Goal: Information Seeking & Learning: Learn about a topic

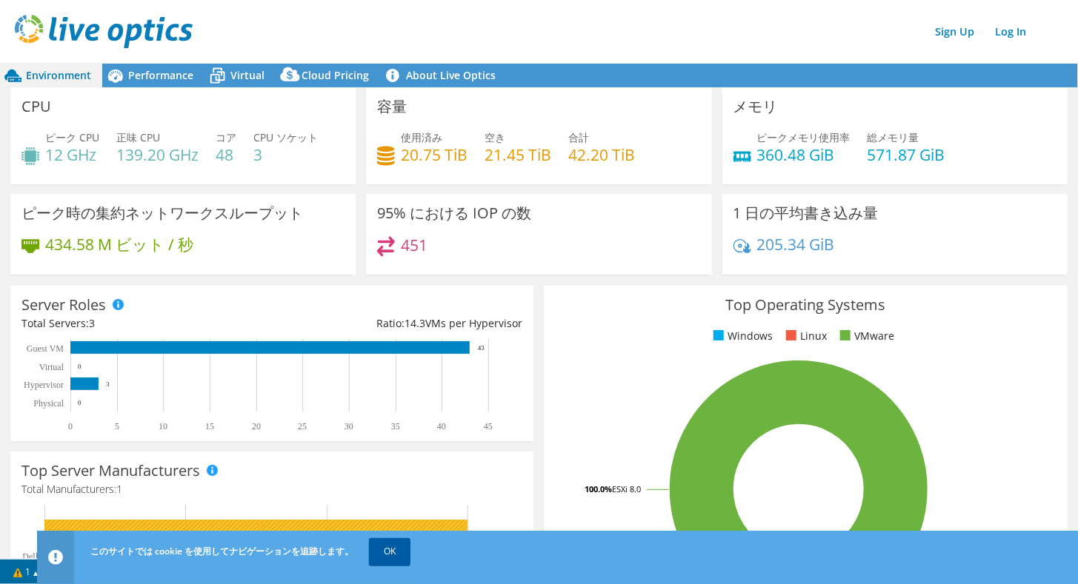
click at [403, 553] on link "OK" at bounding box center [389, 551] width 41 height 27
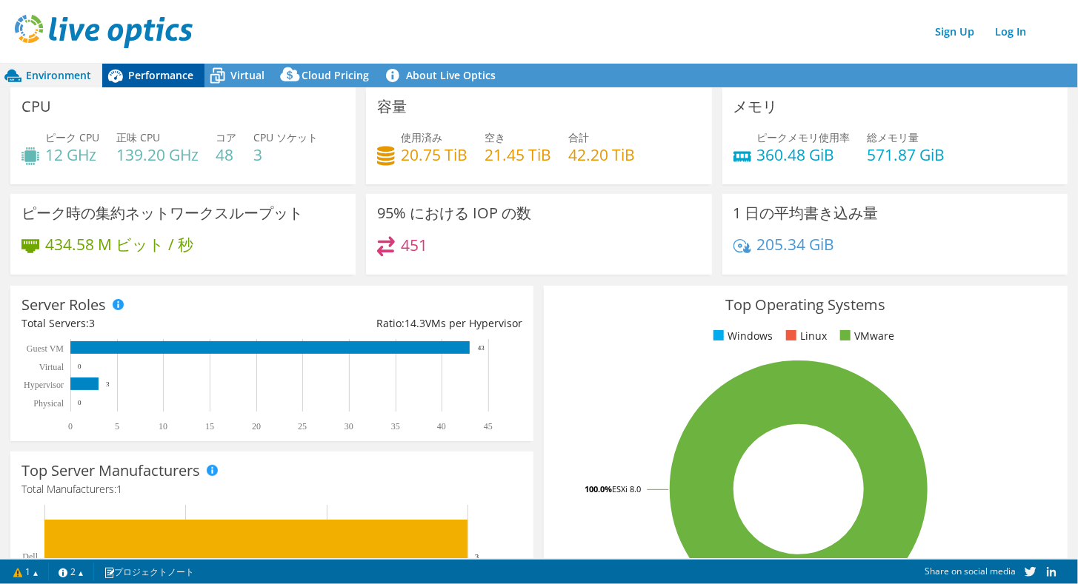
click at [140, 73] on span "Performance" at bounding box center [160, 75] width 65 height 14
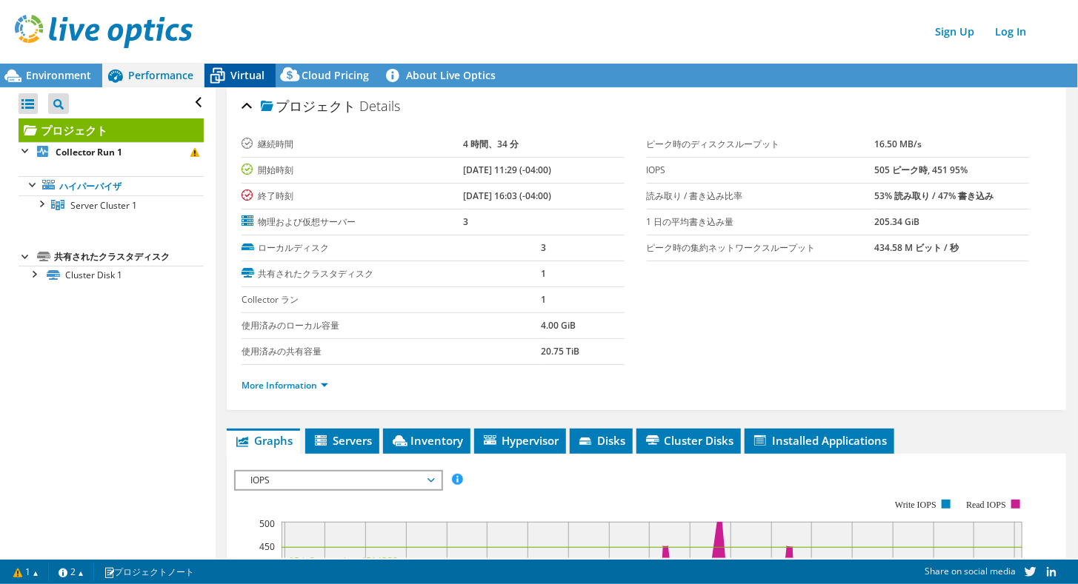
click at [241, 74] on span "Virtual" at bounding box center [247, 75] width 34 height 14
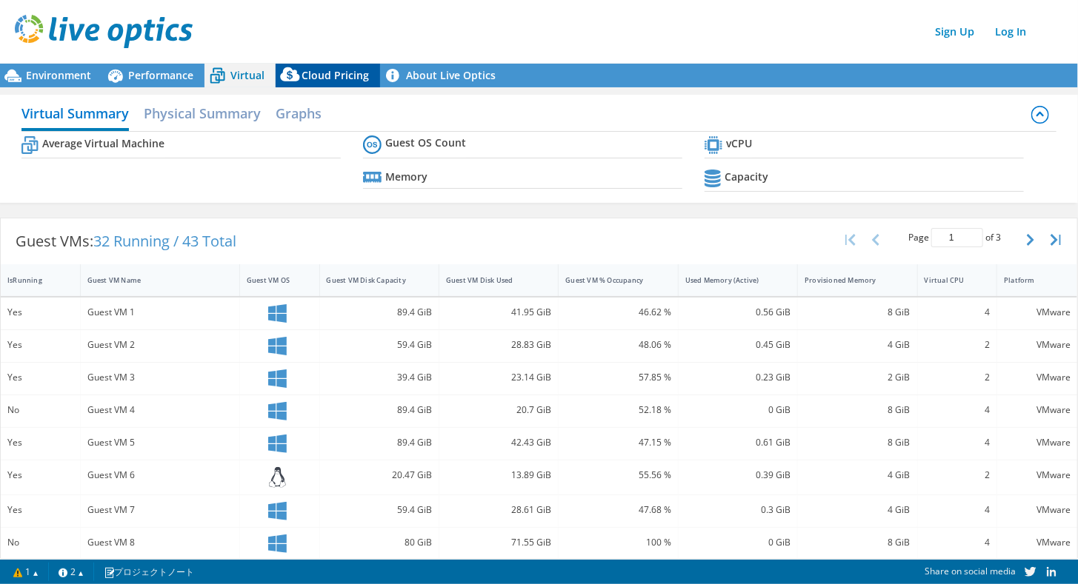
click at [308, 75] on span "Cloud Pricing" at bounding box center [334, 75] width 67 height 14
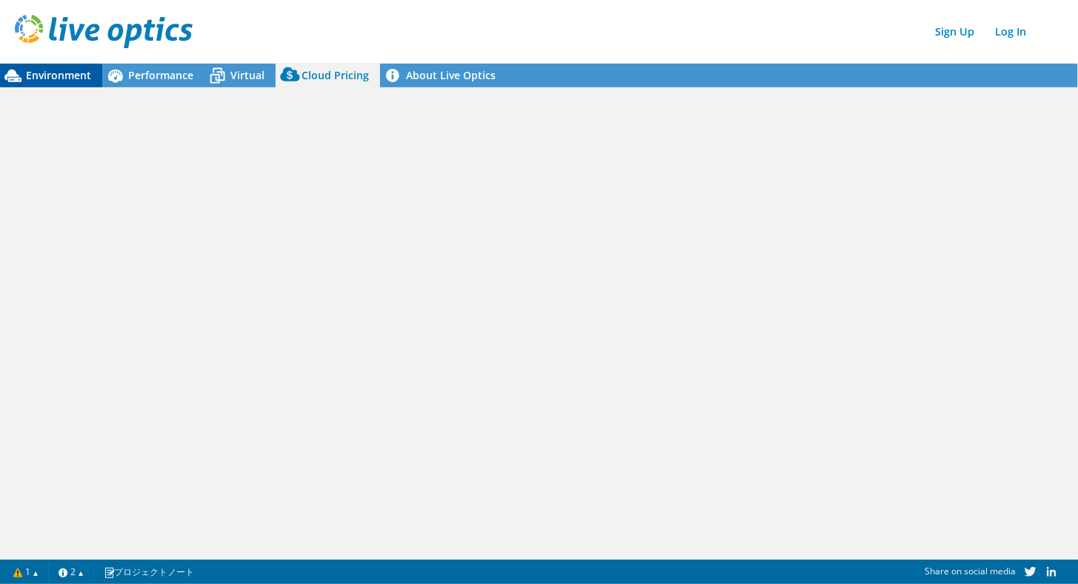
click at [60, 73] on span "Environment" at bounding box center [58, 75] width 65 height 14
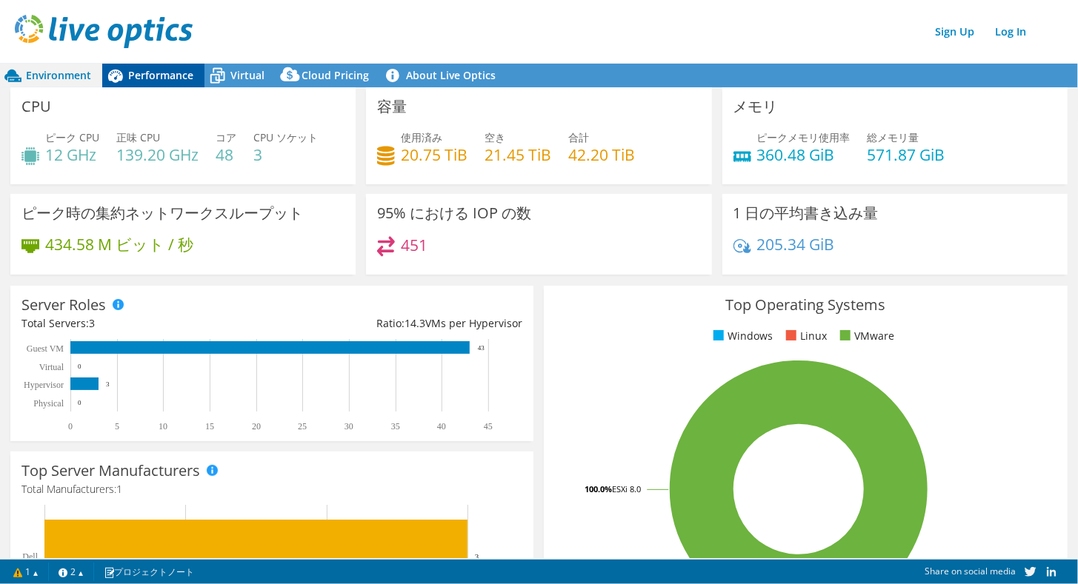
click at [181, 80] on span "Performance" at bounding box center [160, 75] width 65 height 14
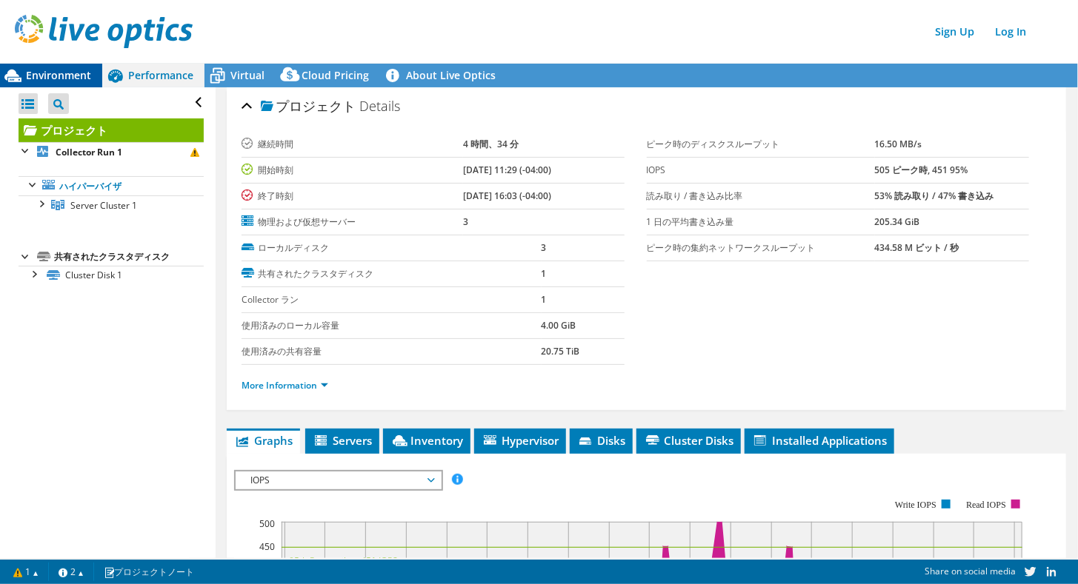
click at [71, 80] on span "Environment" at bounding box center [58, 75] width 65 height 14
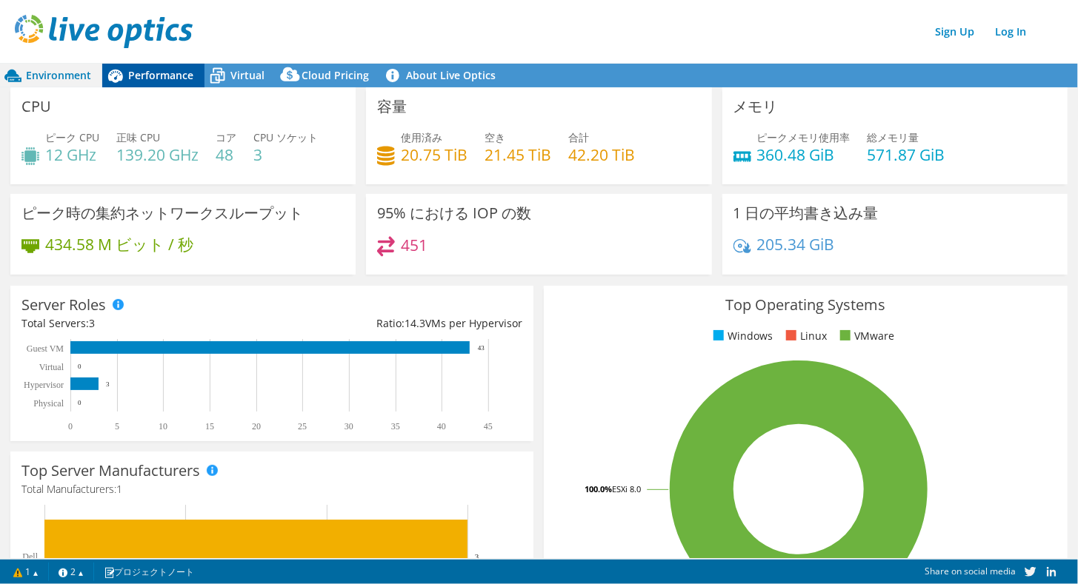
click at [130, 70] on span "Performance" at bounding box center [160, 75] width 65 height 14
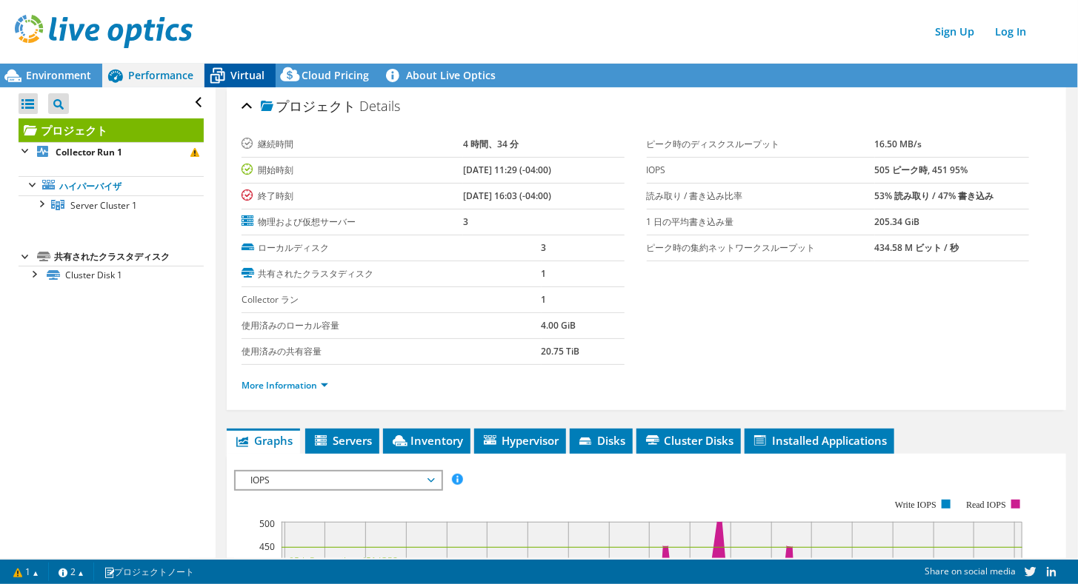
click at [244, 71] on span "Virtual" at bounding box center [247, 75] width 34 height 14
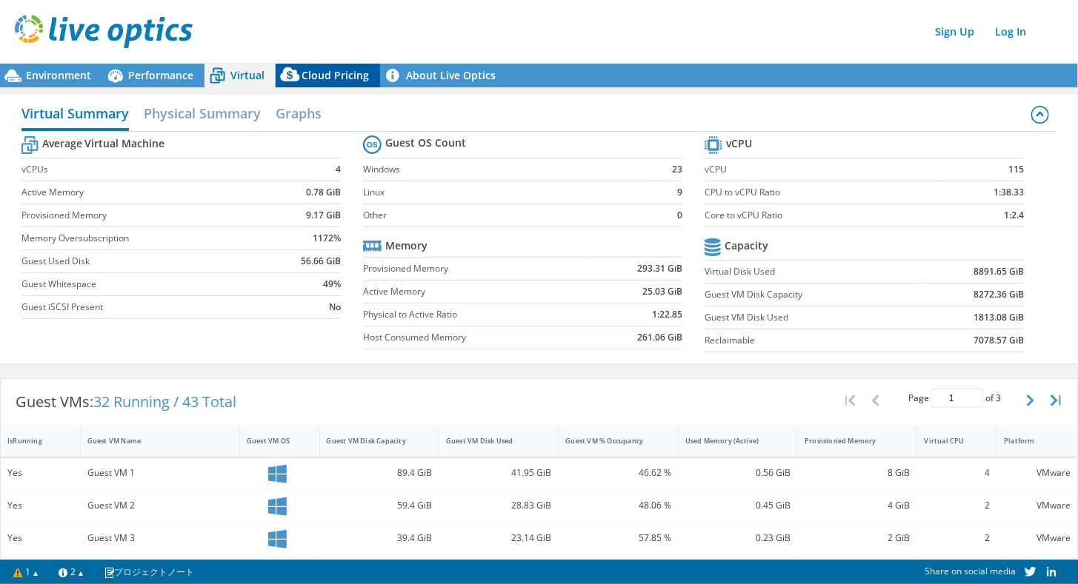
click at [300, 73] on icon at bounding box center [291, 78] width 30 height 30
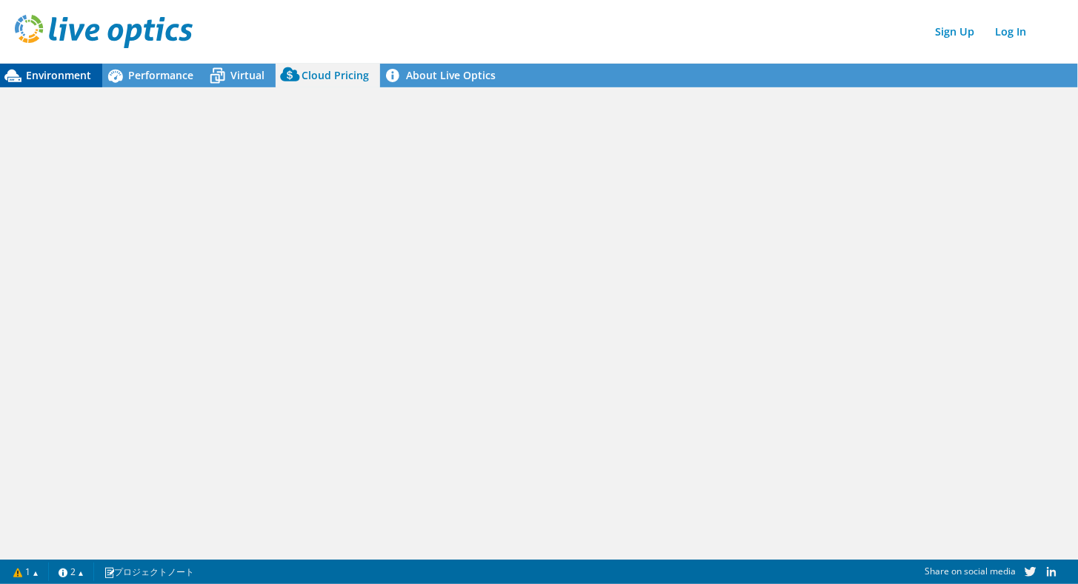
click at [76, 78] on span "Environment" at bounding box center [58, 75] width 65 height 14
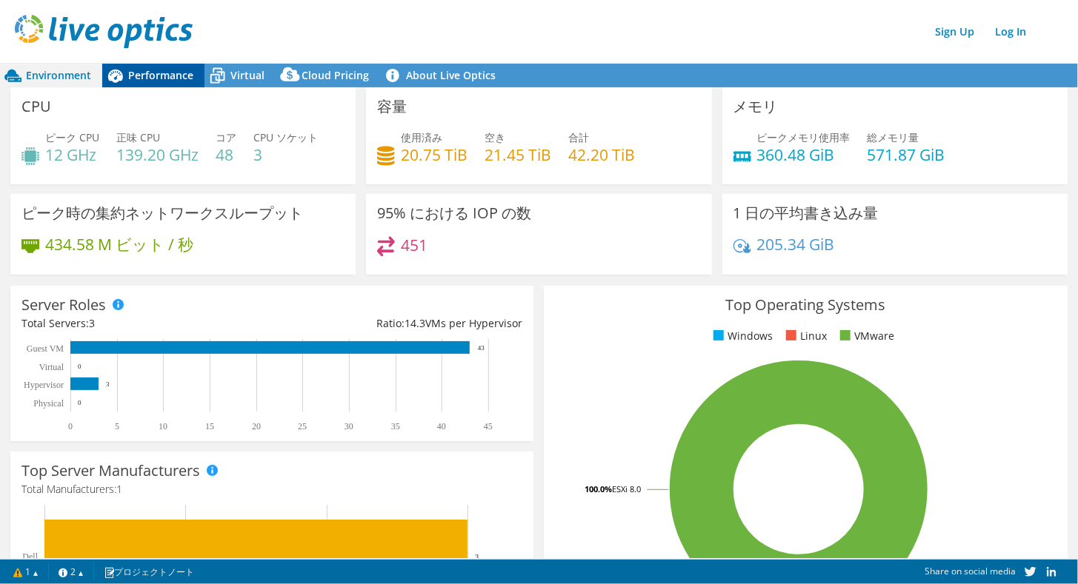
click at [182, 79] on span "Performance" at bounding box center [160, 75] width 65 height 14
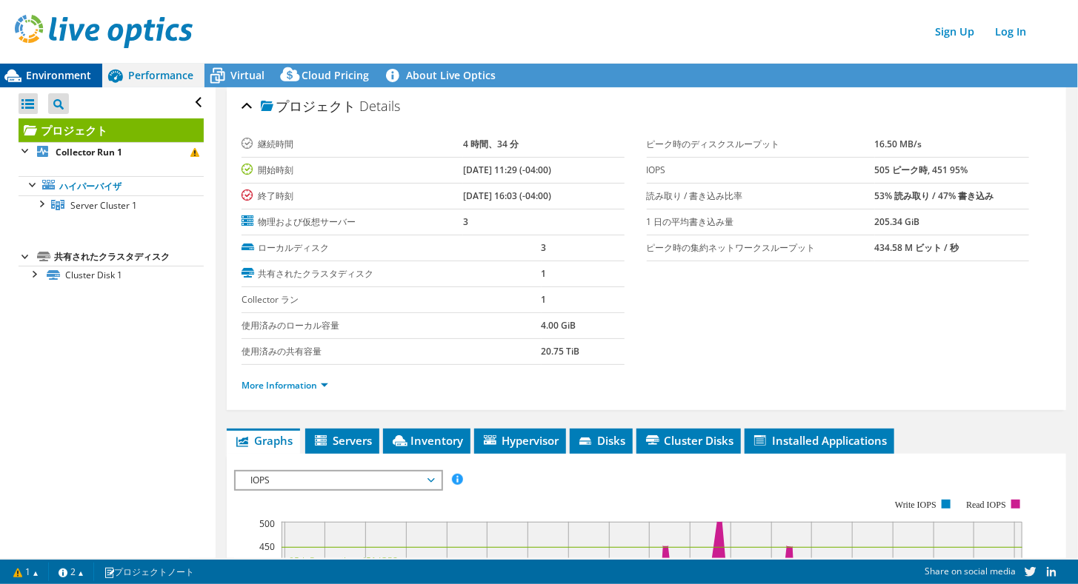
click at [74, 76] on span "Environment" at bounding box center [58, 75] width 65 height 14
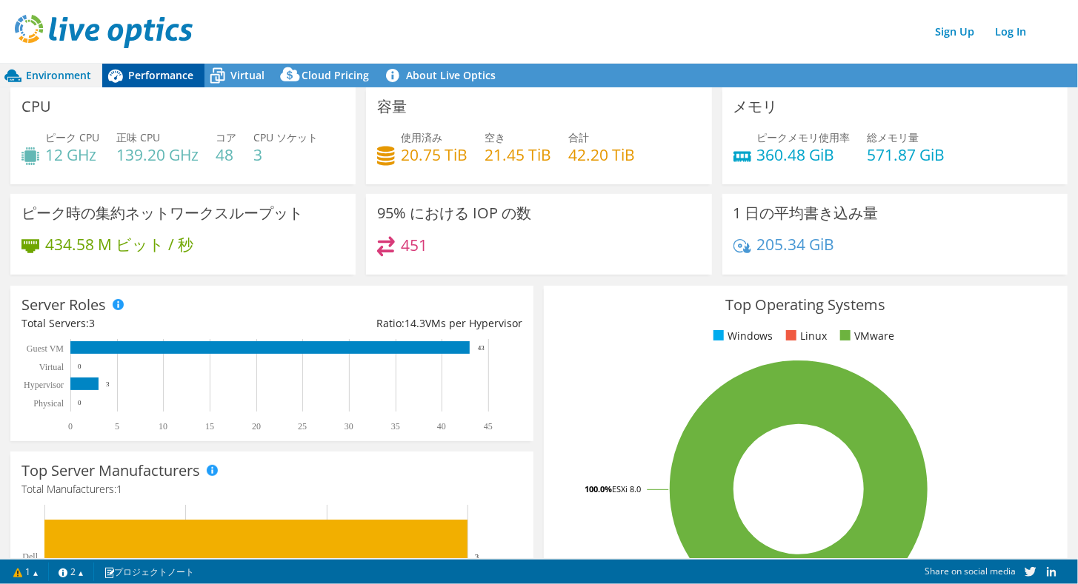
click at [180, 79] on span "Performance" at bounding box center [160, 75] width 65 height 14
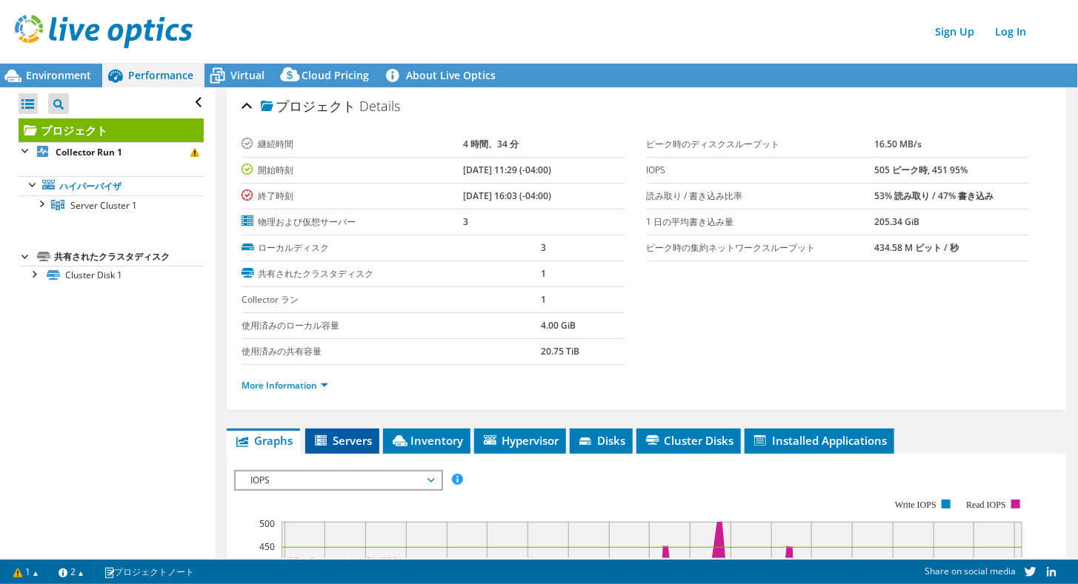
click at [361, 441] on span "Servers" at bounding box center [342, 440] width 59 height 15
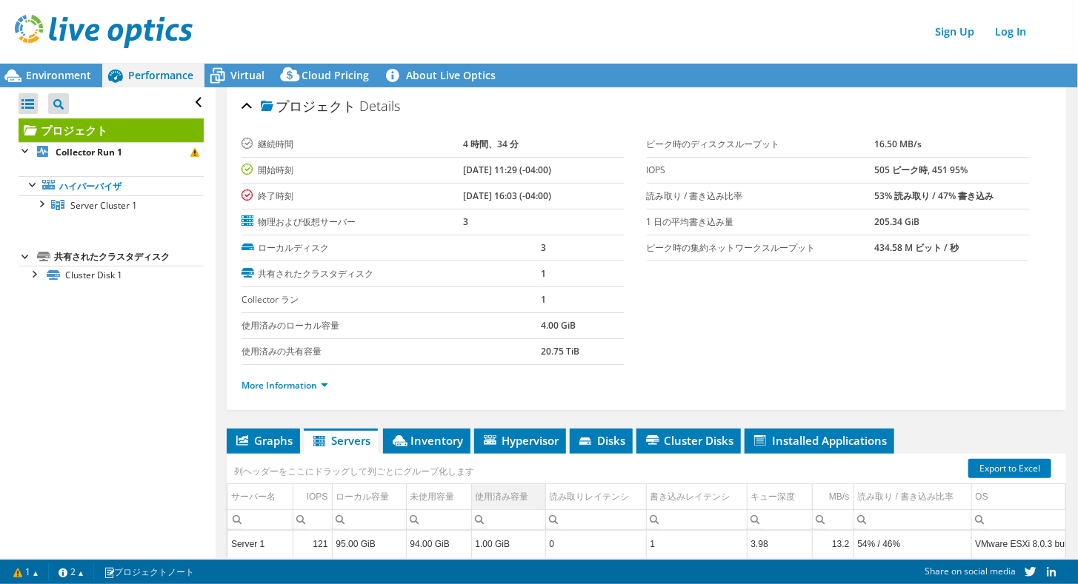
scroll to position [74, 0]
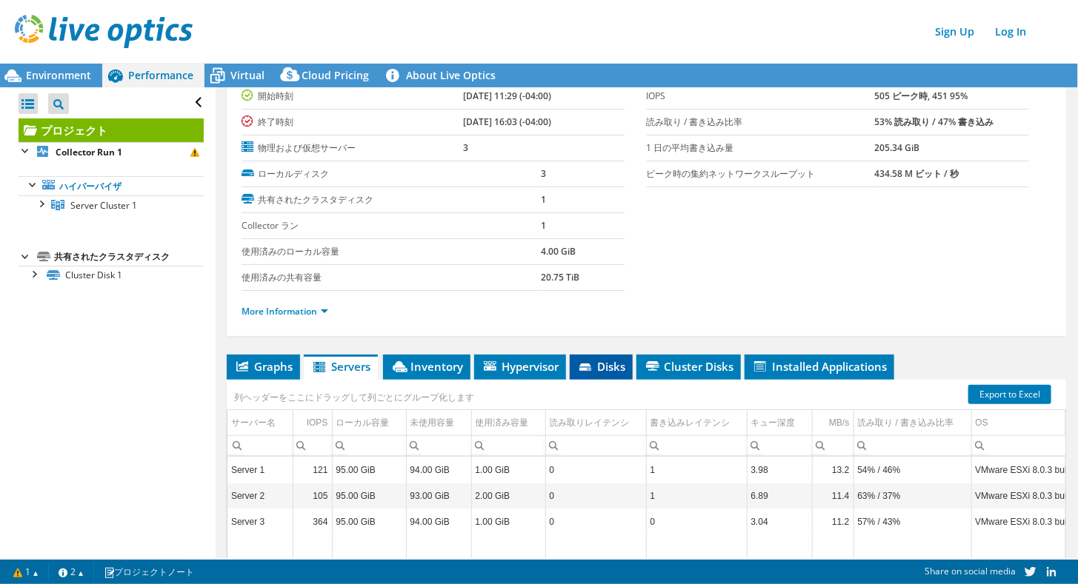
click at [623, 366] on span "Disks" at bounding box center [601, 366] width 48 height 15
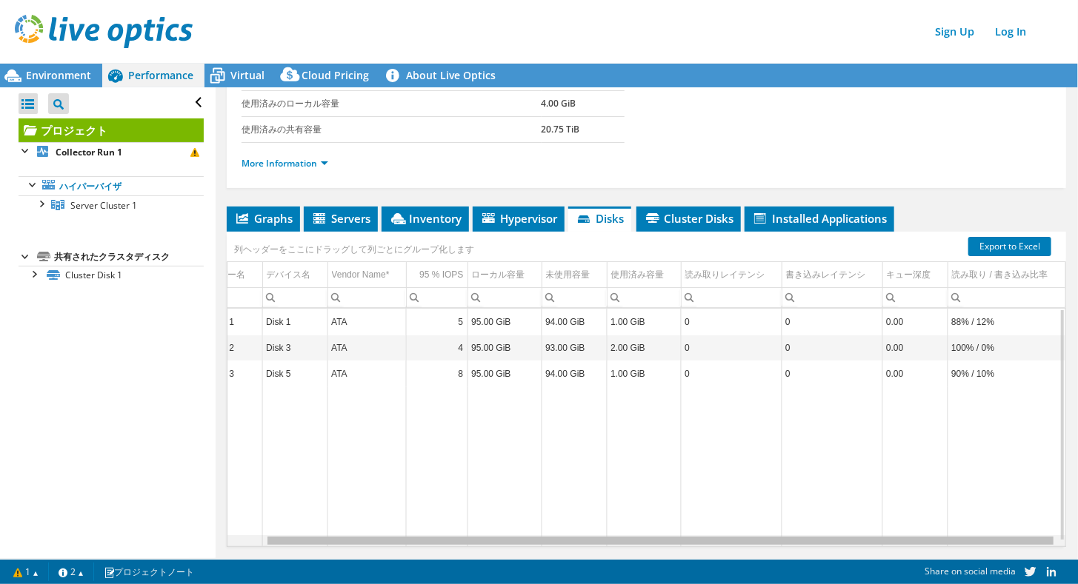
scroll to position [0, 40]
drag, startPoint x: 1009, startPoint y: 538, endPoint x: 1061, endPoint y: 539, distance: 51.9
click at [1061, 539] on body "Sign Up Log In This project has been archived. No changes can be made, and grap…" at bounding box center [539, 292] width 1078 height 584
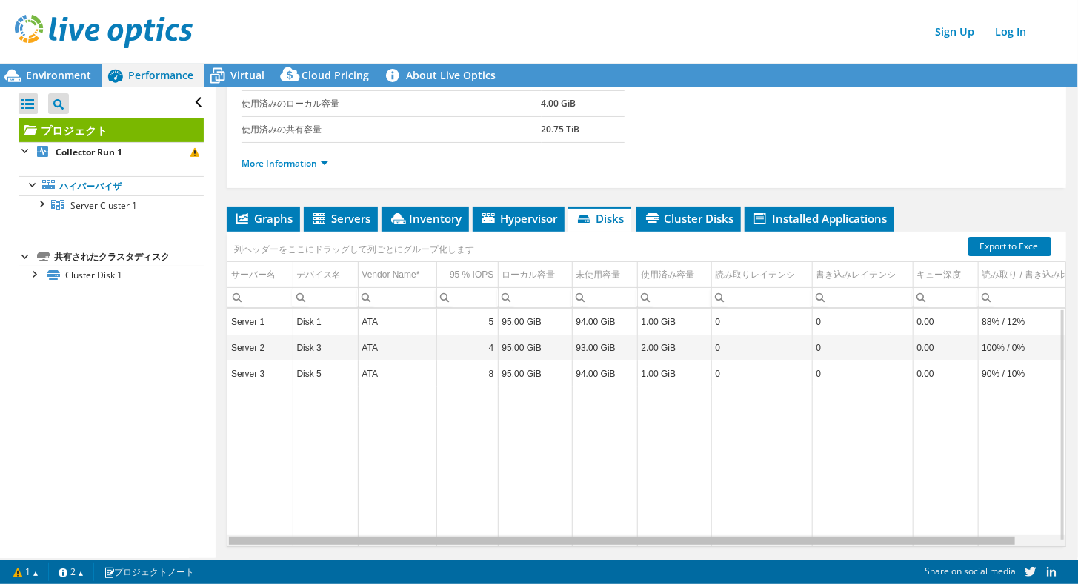
drag, startPoint x: 931, startPoint y: 532, endPoint x: 667, endPoint y: 538, distance: 263.8
click at [667, 538] on body "Sign Up Log In This project has been archived. No changes can be made, and grap…" at bounding box center [539, 292] width 1078 height 584
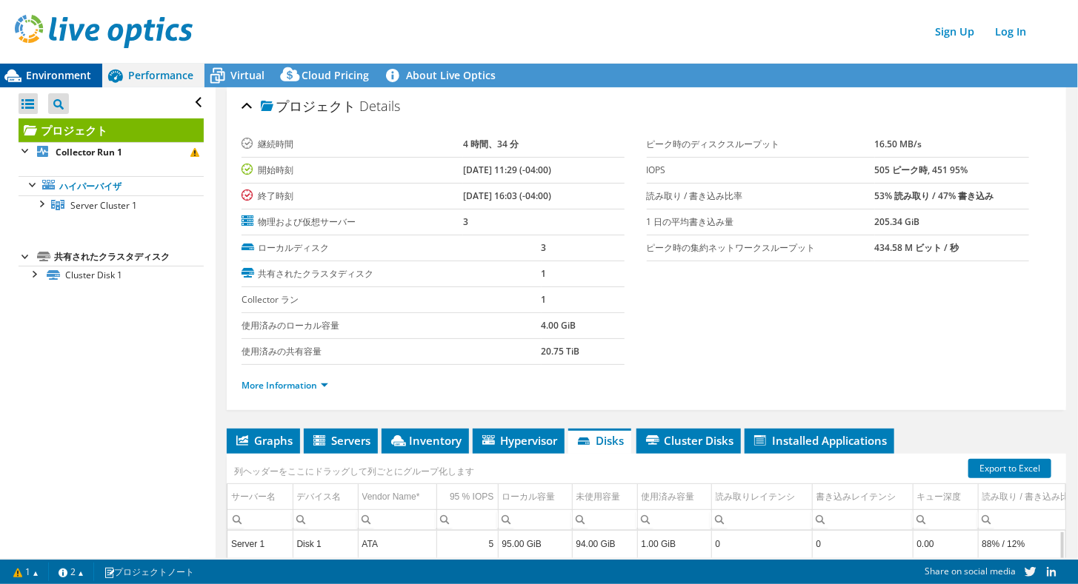
click at [79, 71] on span "Environment" at bounding box center [58, 75] width 65 height 14
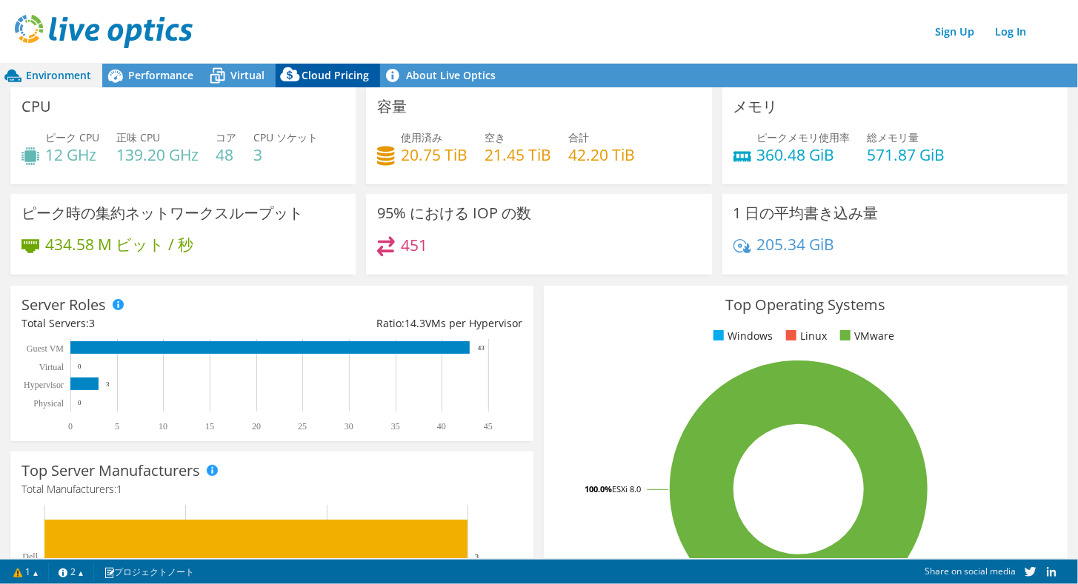
click at [347, 73] on span "Cloud Pricing" at bounding box center [334, 75] width 67 height 14
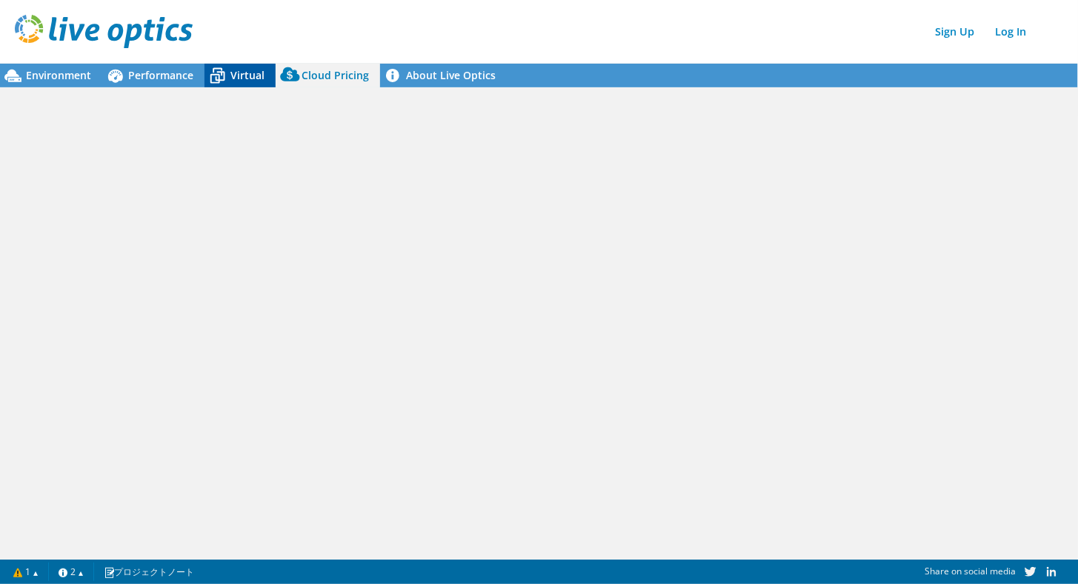
click at [252, 73] on span "Virtual" at bounding box center [247, 75] width 34 height 14
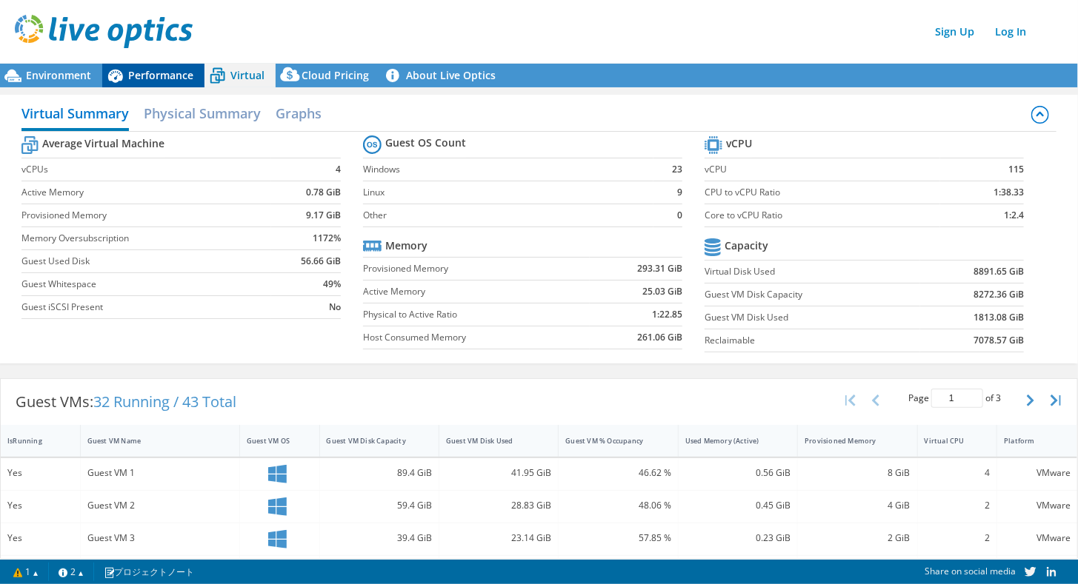
click at [159, 76] on span "Performance" at bounding box center [160, 75] width 65 height 14
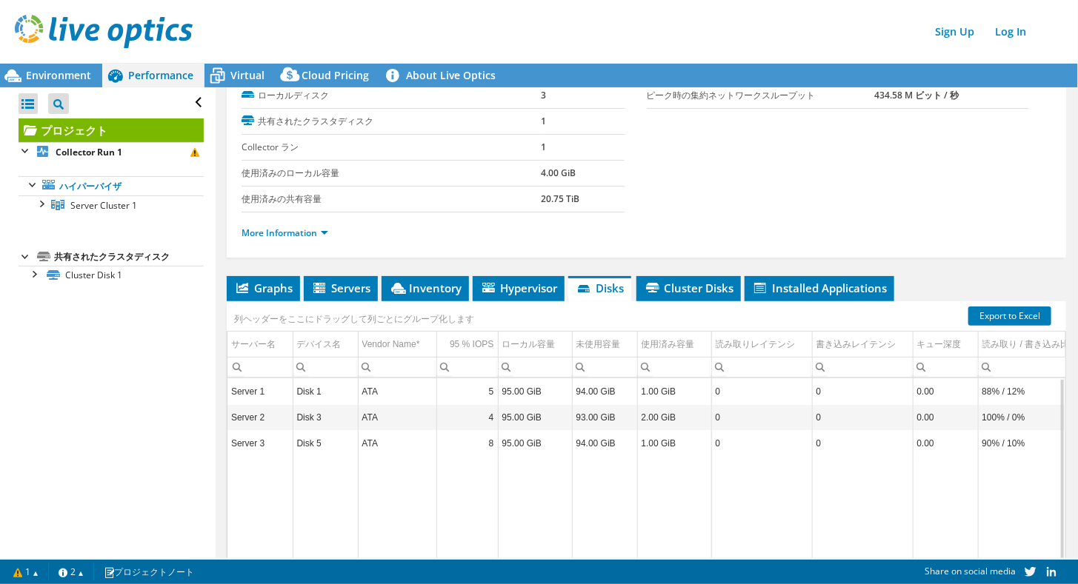
scroll to position [263, 0]
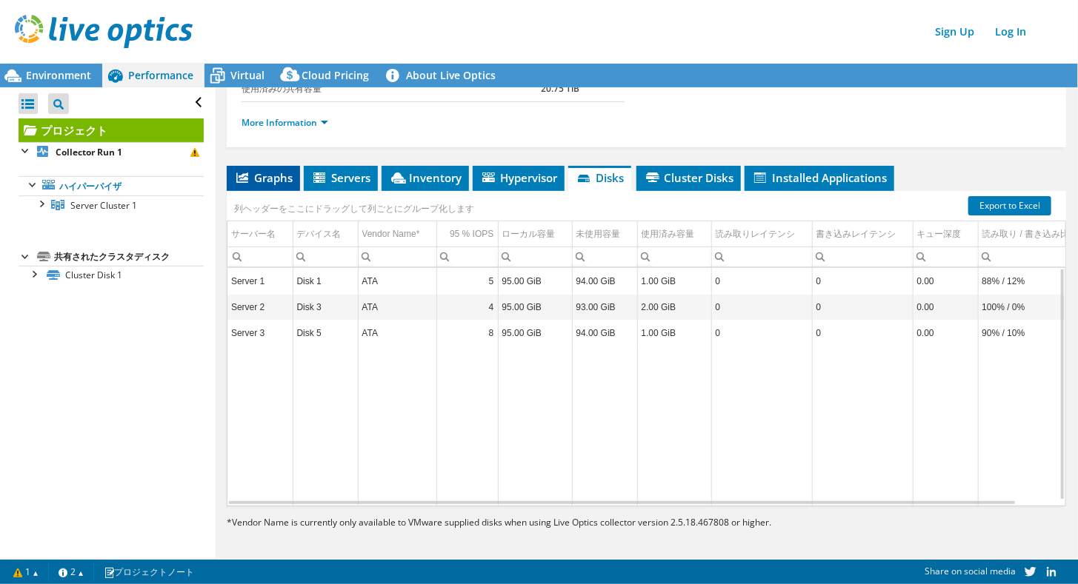
click at [286, 176] on span "Graphs" at bounding box center [263, 177] width 59 height 15
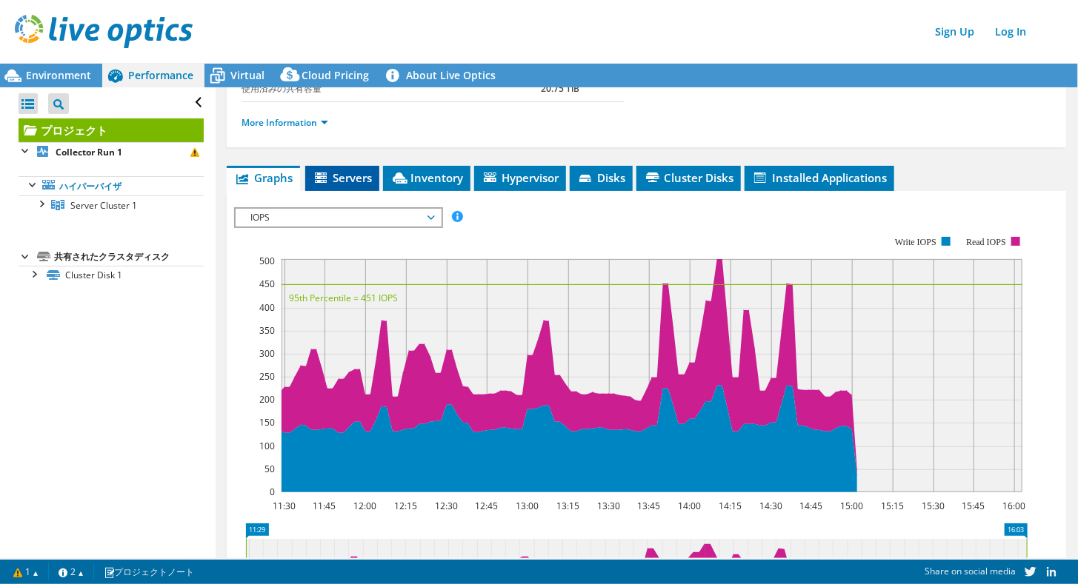
click at [347, 178] on span "Servers" at bounding box center [342, 177] width 59 height 15
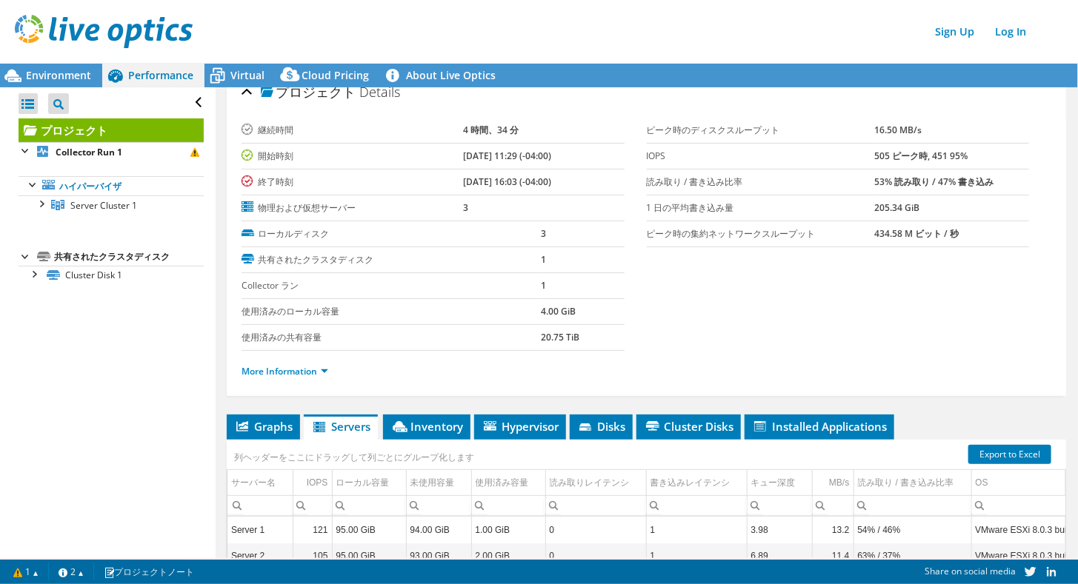
scroll to position [0, 0]
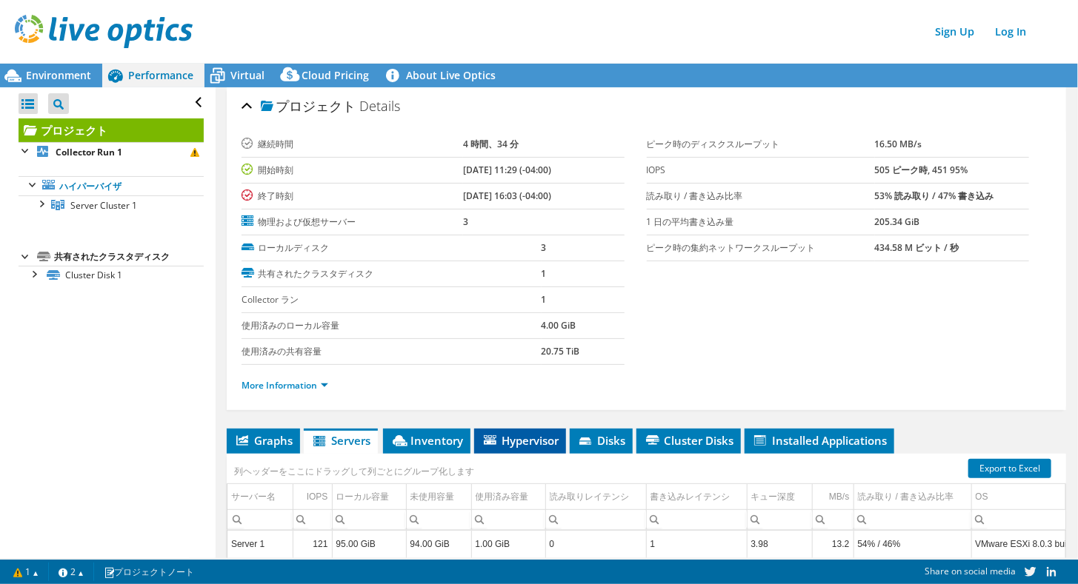
click at [526, 446] on li "Hypervisor" at bounding box center [520, 441] width 92 height 25
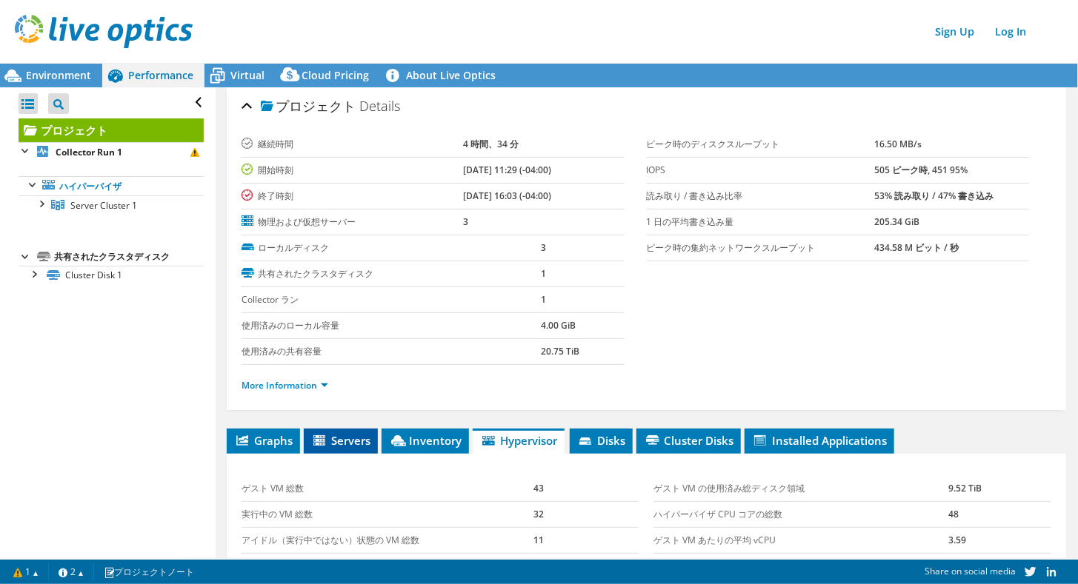
click at [354, 446] on li "Servers" at bounding box center [341, 441] width 74 height 25
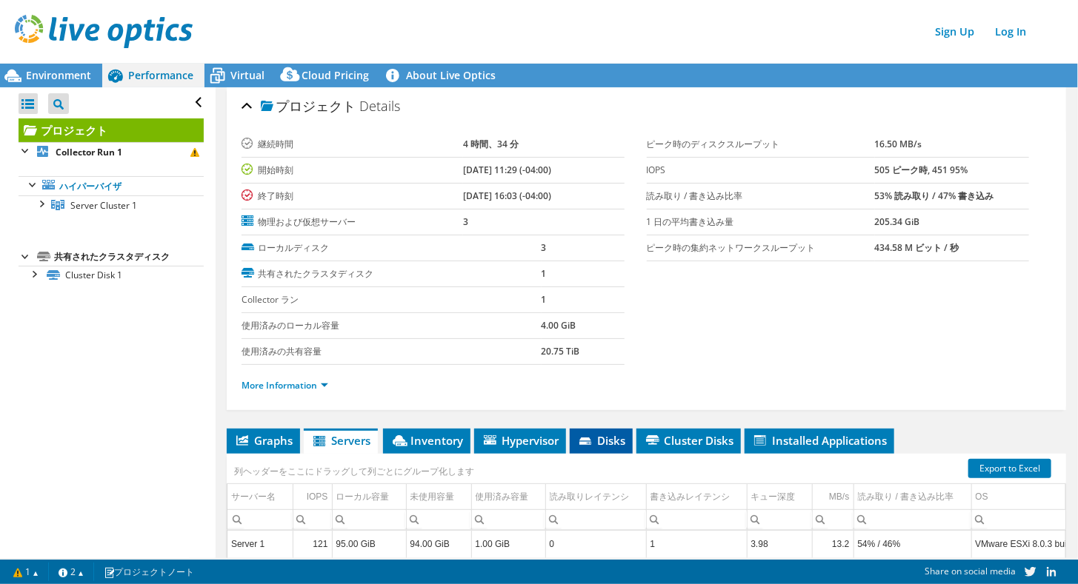
click at [611, 435] on span "Disks" at bounding box center [601, 440] width 48 height 15
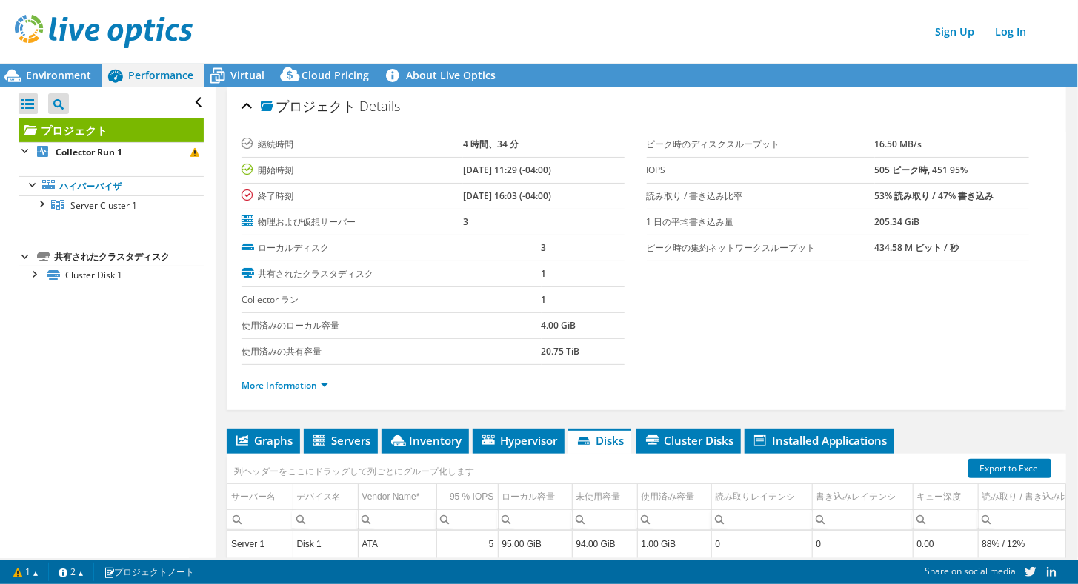
click at [687, 338] on section "継続時間 4 時間、34 分 開始時刻 [DATE] 11:29 (-04:00) 終了時刻 [DATE] 16:03 (-04:00) 物理および仮想サーバ…" at bounding box center [646, 269] width 810 height 275
click at [58, 76] on span "Environment" at bounding box center [58, 75] width 65 height 14
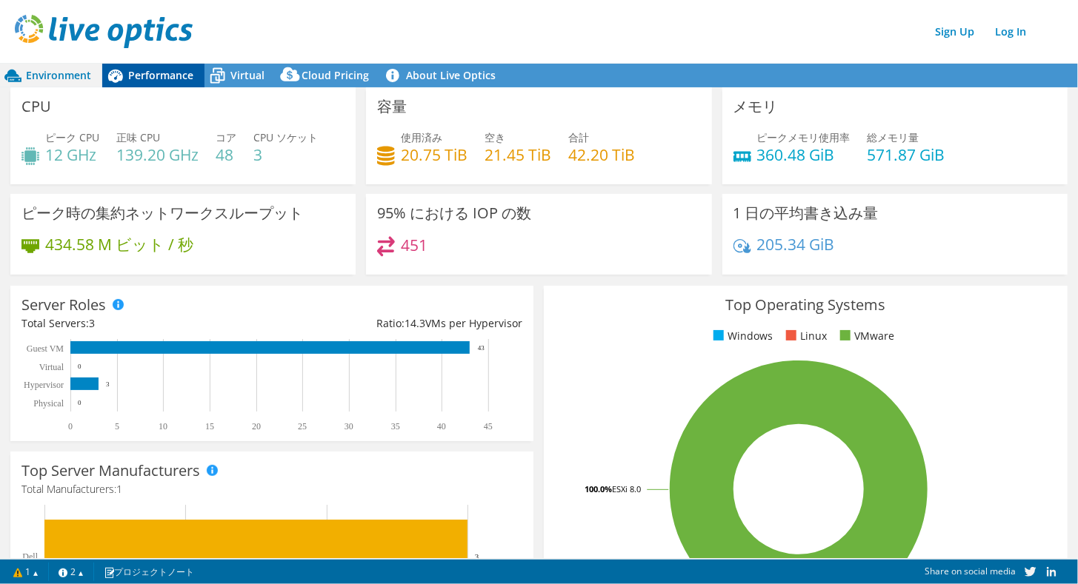
click at [162, 79] on span "Performance" at bounding box center [160, 75] width 65 height 14
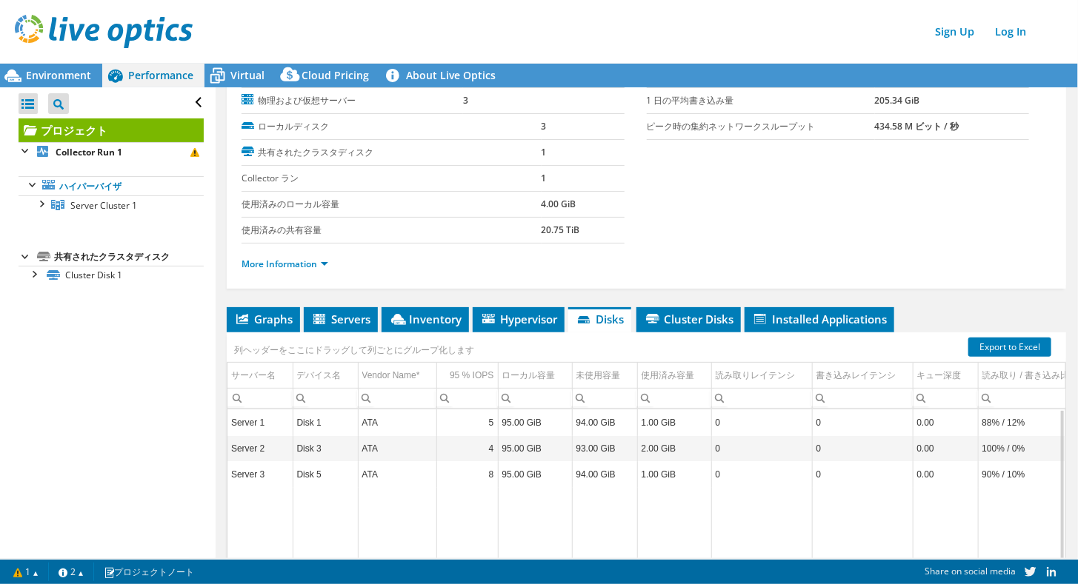
scroll to position [148, 0]
